Goal: Information Seeking & Learning: Find contact information

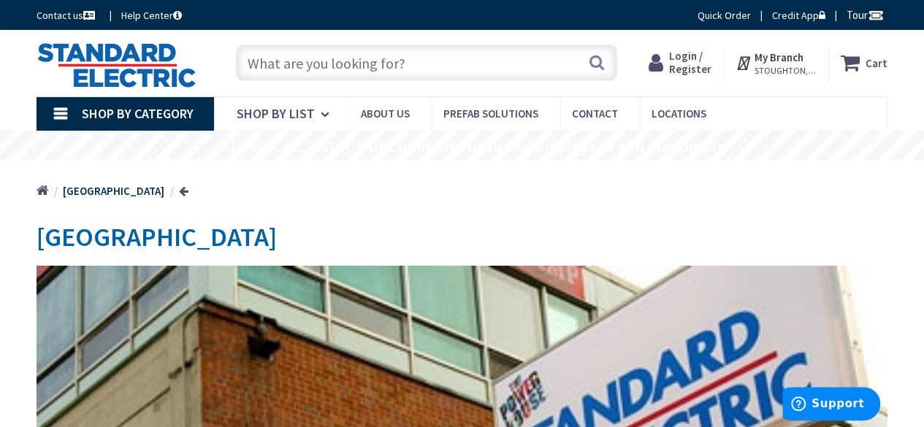
click at [314, 60] on input "text" at bounding box center [426, 63] width 381 height 37
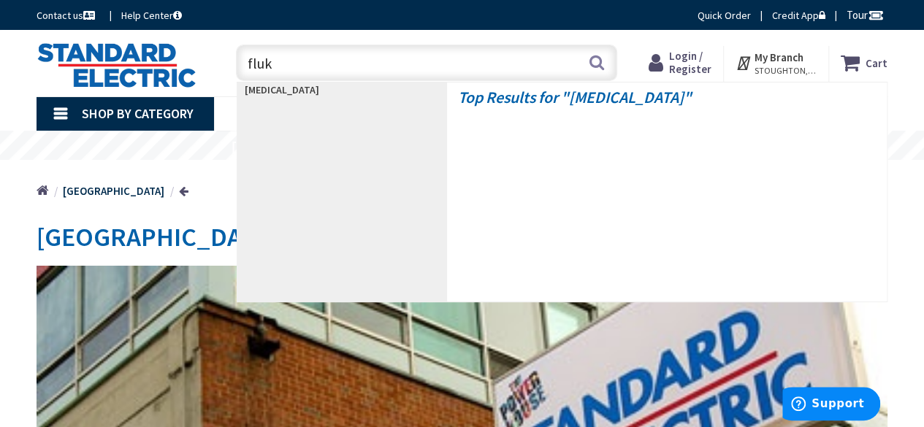
type input "fluke"
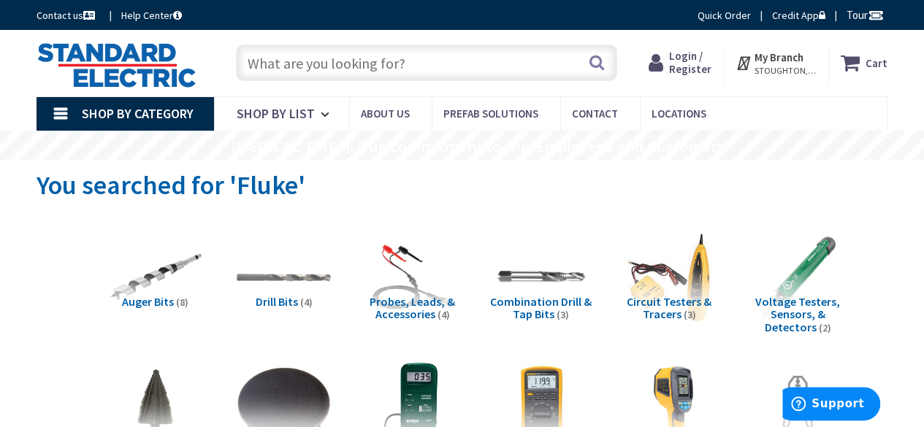
click at [52, 17] on link "Contact us" at bounding box center [67, 15] width 61 height 15
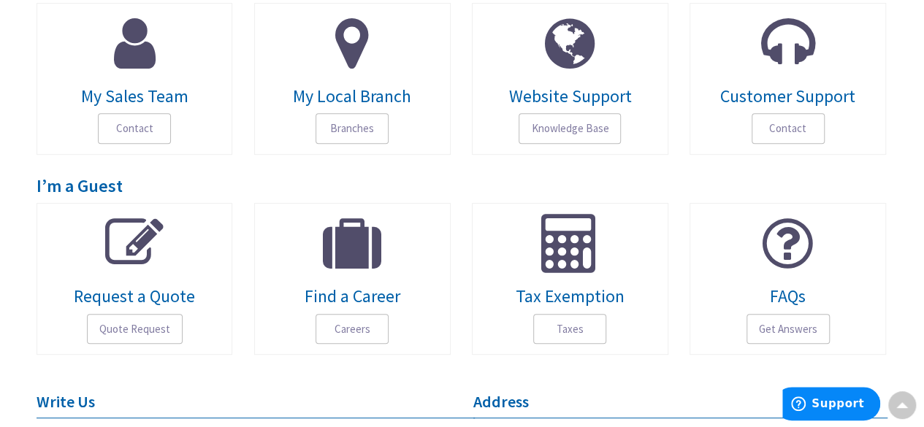
scroll to position [240, 0]
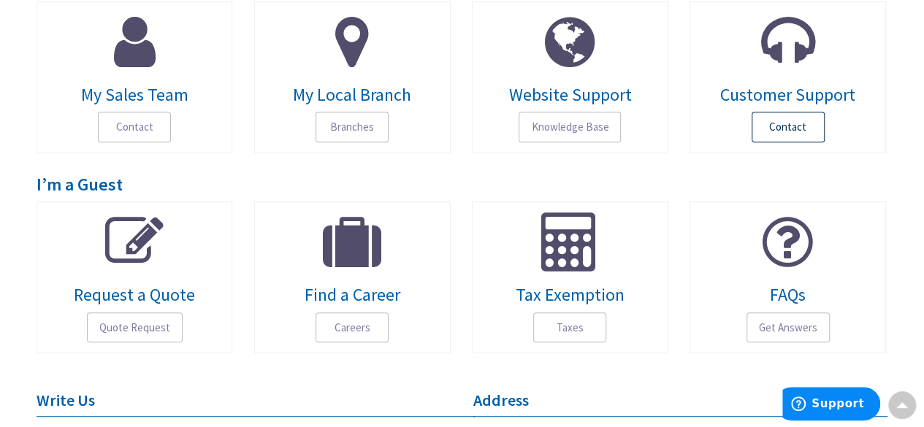
click at [782, 138] on span "Contact" at bounding box center [788, 127] width 73 height 31
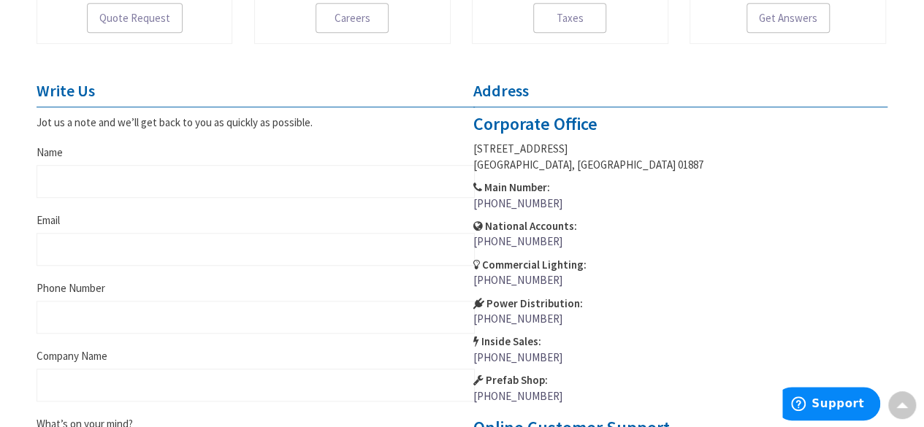
scroll to position [480, 0]
